Goal: Task Accomplishment & Management: Manage account settings

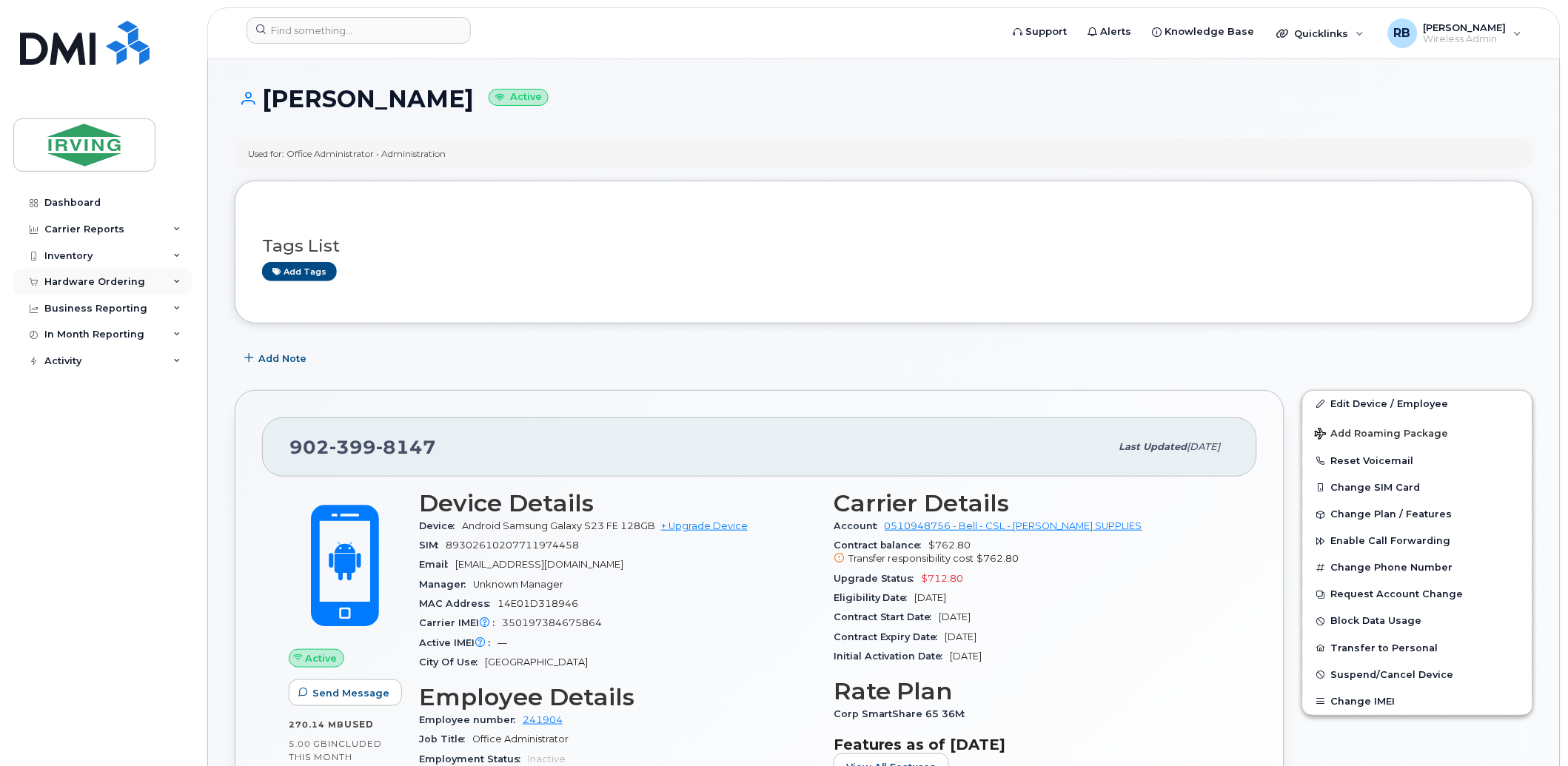
click at [106, 285] on div "Hardware Ordering" at bounding box center [95, 282] width 101 height 11
click at [82, 332] on div "Orders" at bounding box center [69, 338] width 36 height 13
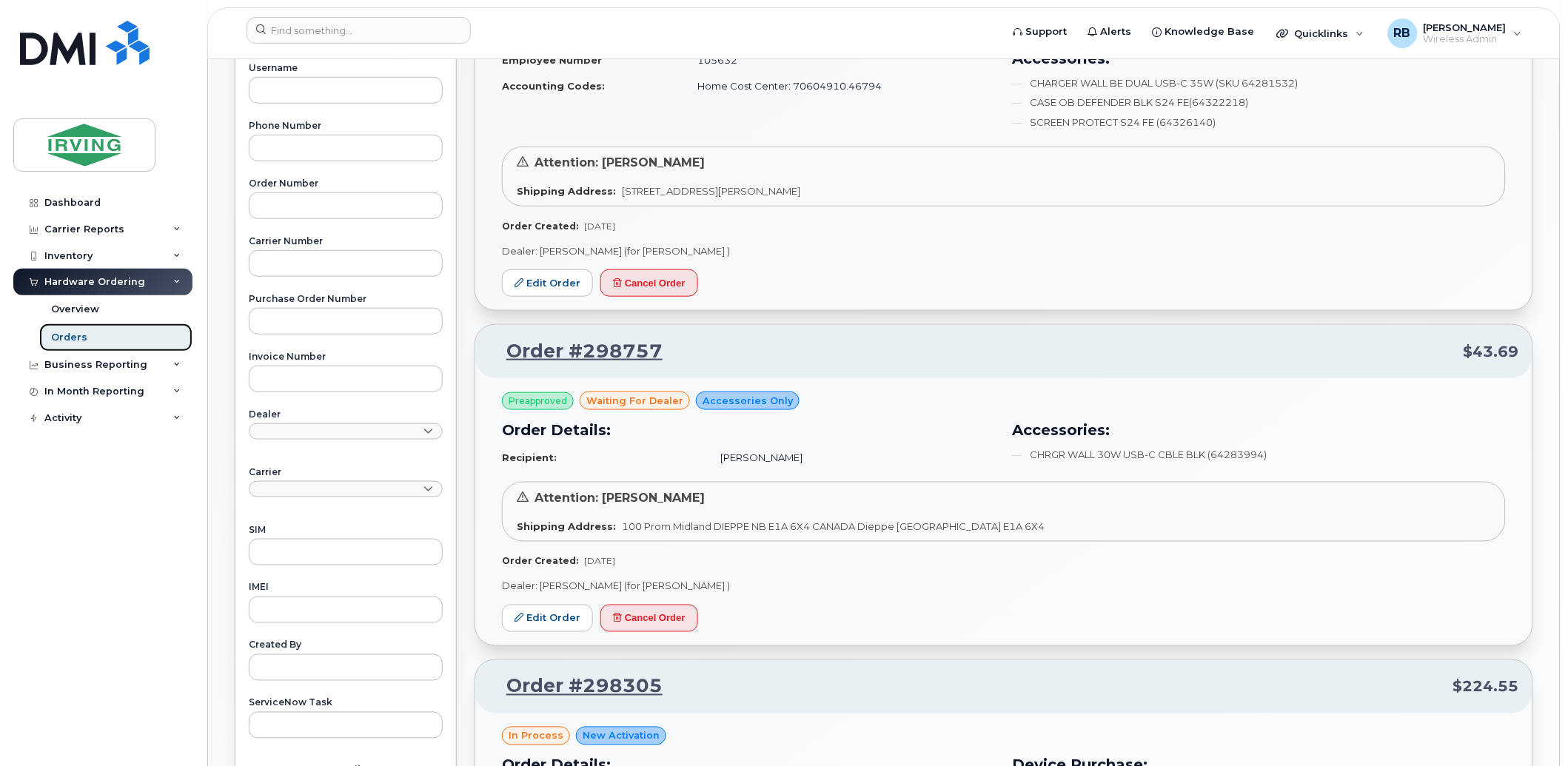
scroll to position [219, 0]
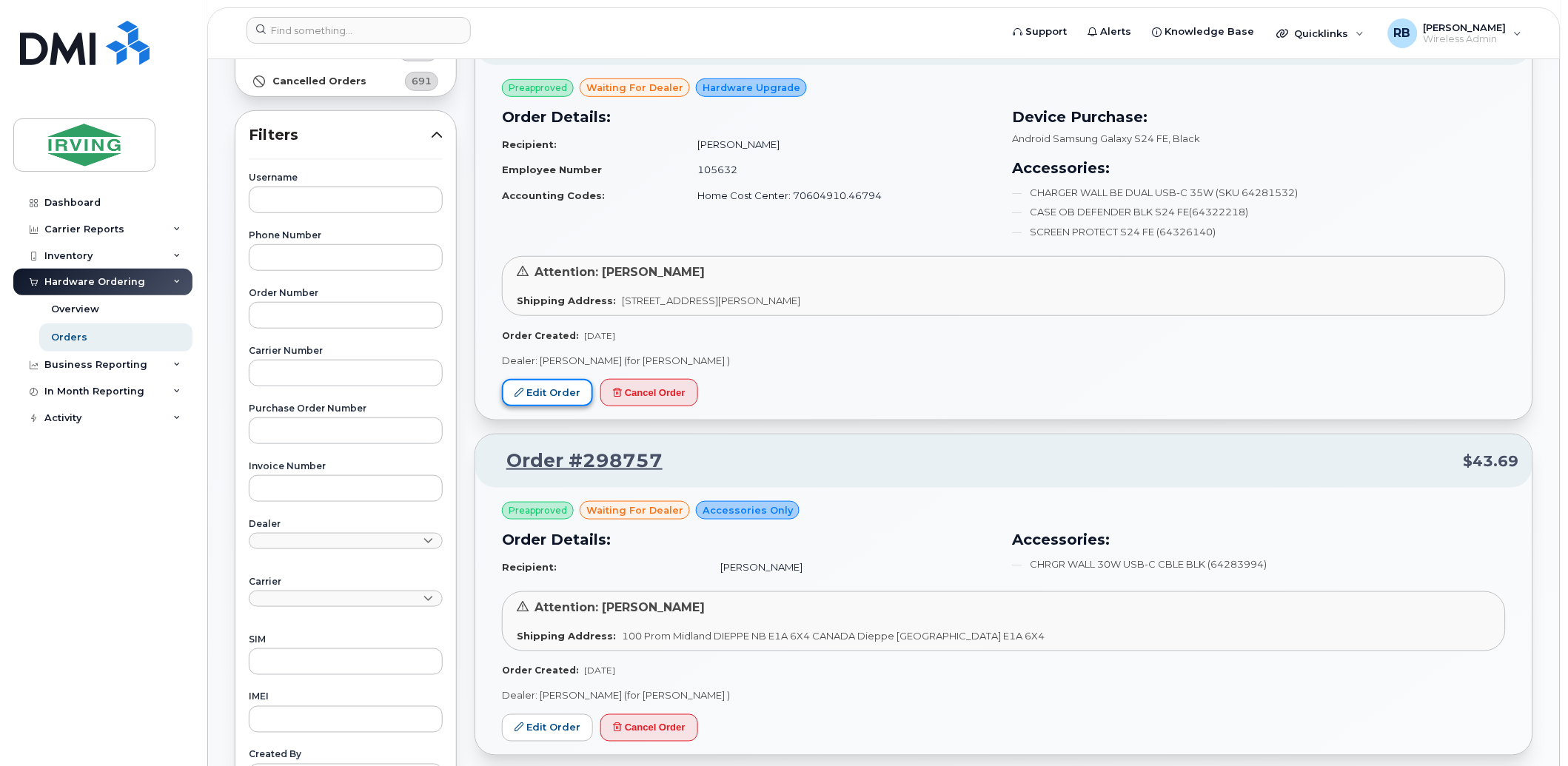
click at [533, 391] on link "Edit Order" at bounding box center [548, 392] width 91 height 28
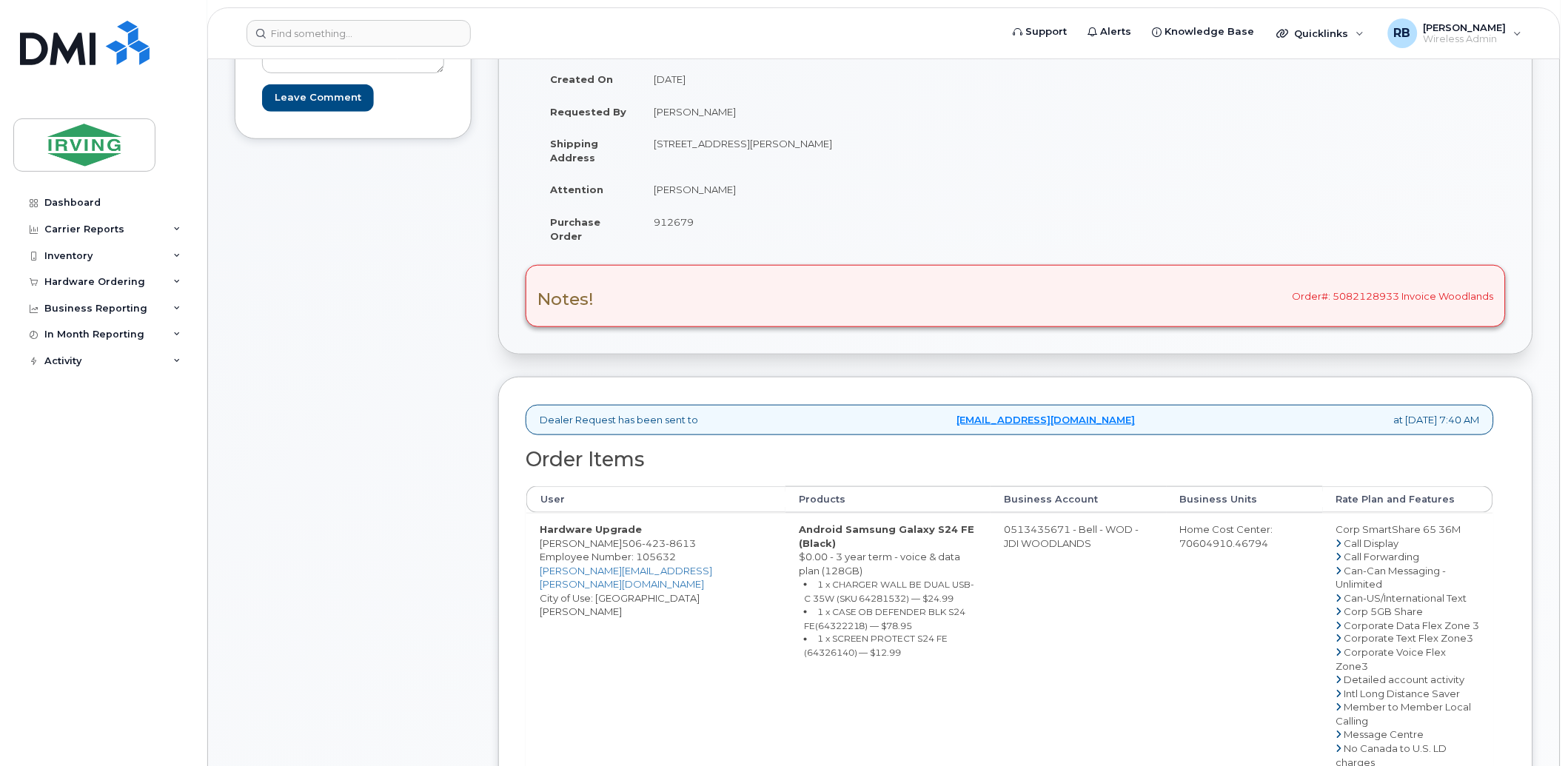
scroll to position [219, 0]
